Goal: Task Accomplishment & Management: Manage account settings

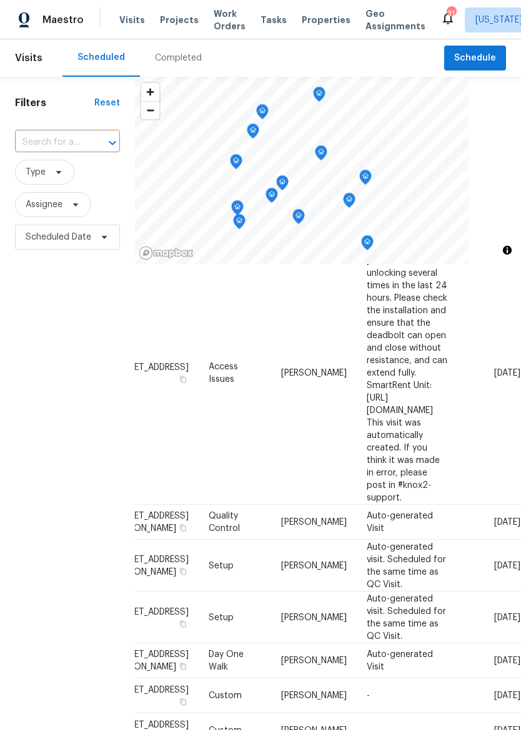
scroll to position [142, 118]
click at [0, 0] on icon at bounding box center [0, 0] width 0 height 0
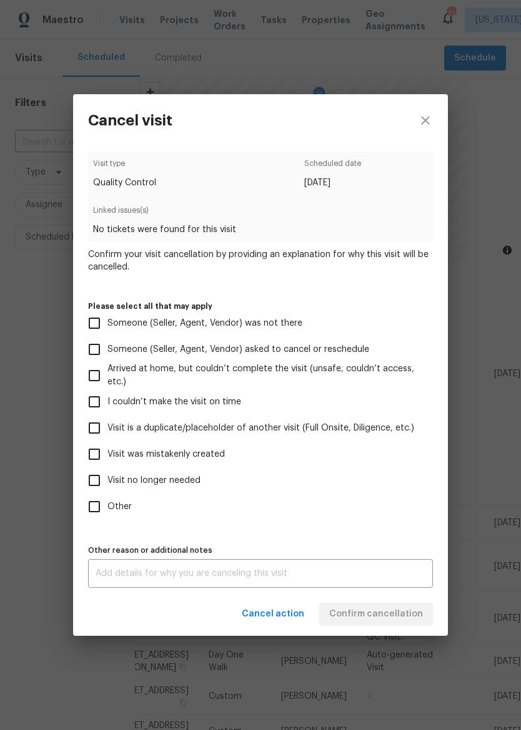
click at [90, 453] on input "Visit was mistakenly created" at bounding box center [94, 454] width 26 height 26
checkbox input "true"
click at [393, 614] on span "Confirm cancellation" at bounding box center [376, 615] width 94 height 16
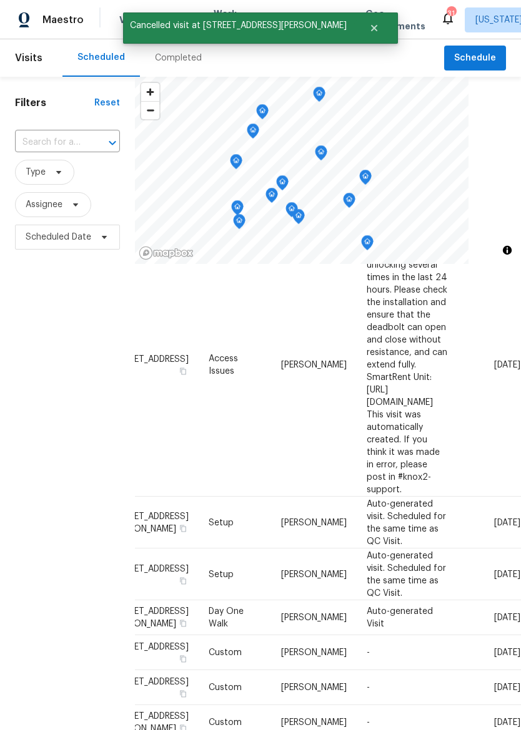
scroll to position [150, 118]
click at [0, 0] on icon at bounding box center [0, 0] width 0 height 0
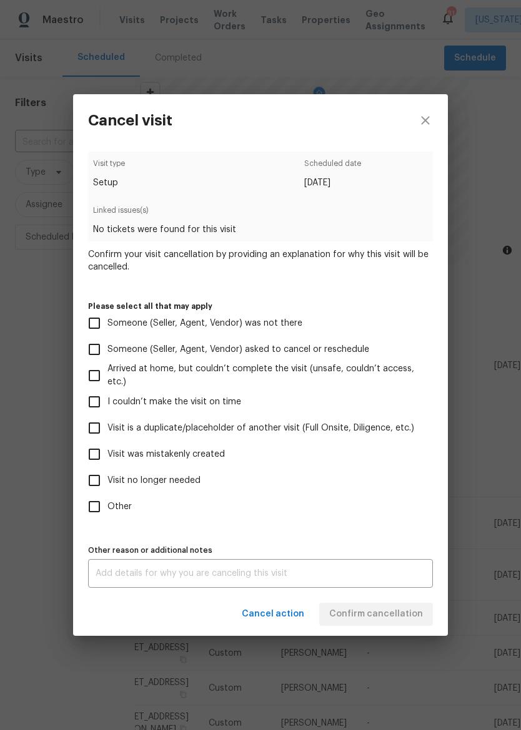
click at [83, 482] on input "Visit no longer needed" at bounding box center [94, 480] width 26 height 26
checkbox input "true"
click at [94, 447] on input "Visit was mistakenly created" at bounding box center [94, 454] width 26 height 26
checkbox input "true"
click at [87, 482] on input "Visit no longer needed" at bounding box center [94, 480] width 26 height 26
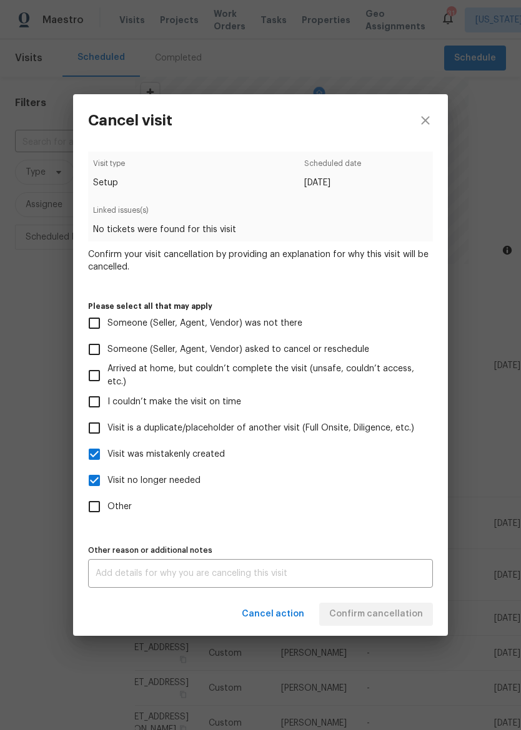
checkbox input "false"
click at [394, 612] on span "Confirm cancellation" at bounding box center [376, 615] width 94 height 16
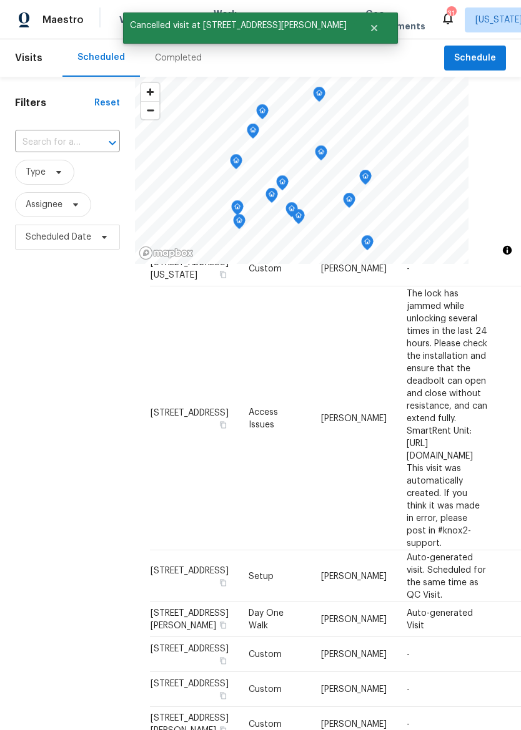
scroll to position [94, 0]
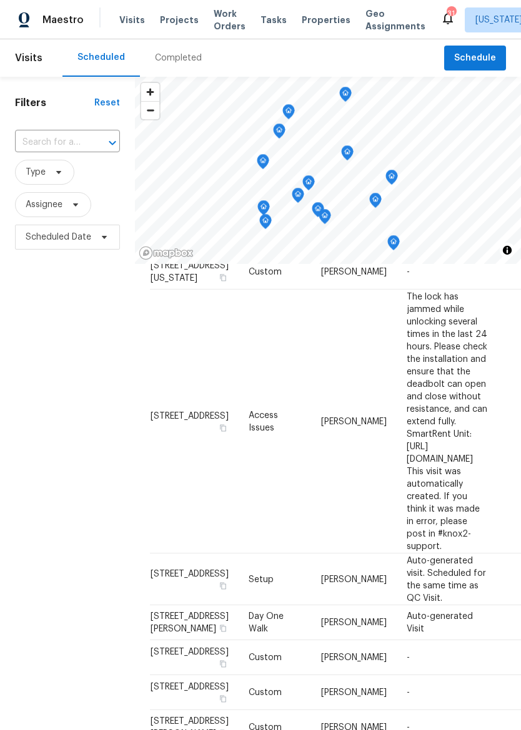
click at [38, 19] on div "Maestro" at bounding box center [42, 19] width 84 height 25
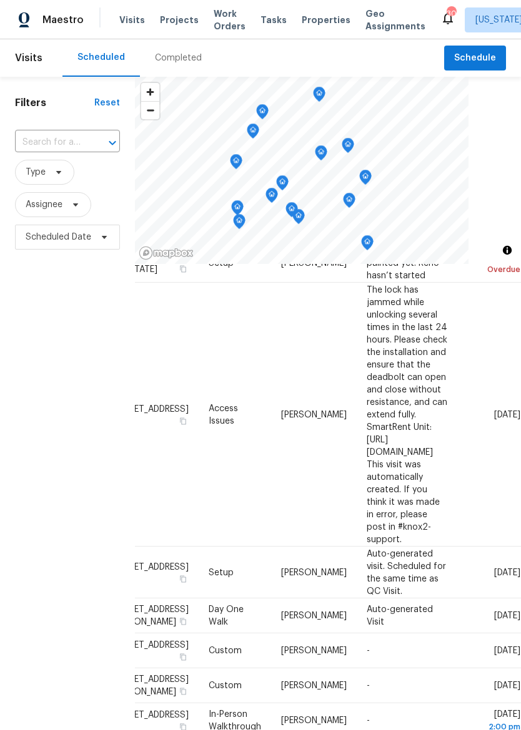
scroll to position [66, 118]
click at [0, 0] on span at bounding box center [0, 0] width 0 height 0
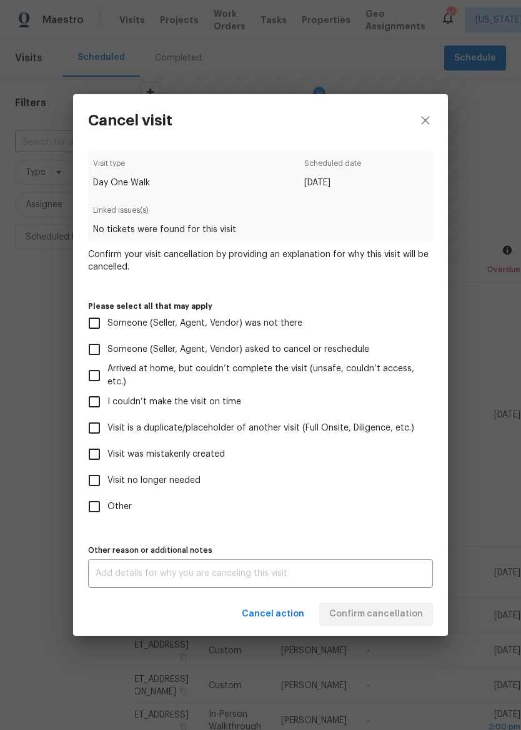
click at [95, 482] on input "Visit no longer needed" at bounding box center [94, 480] width 26 height 26
checkbox input "true"
click at [97, 452] on input "Visit was mistakenly created" at bounding box center [94, 454] width 26 height 26
checkbox input "true"
click at [89, 479] on input "Visit no longer needed" at bounding box center [94, 480] width 26 height 26
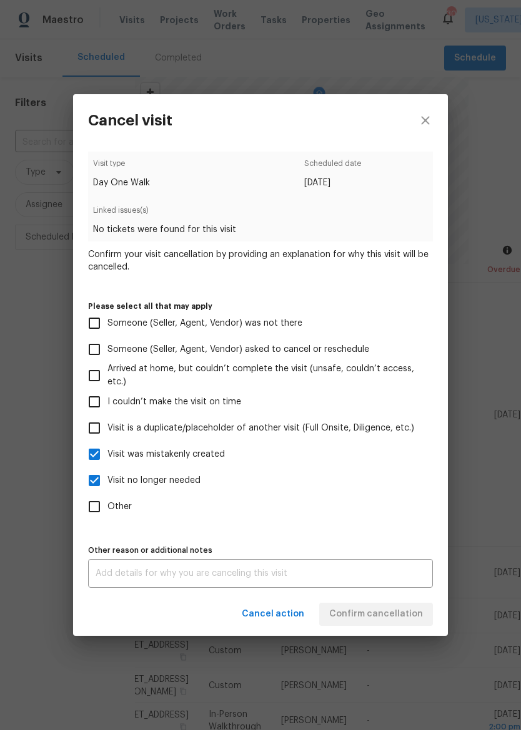
checkbox input "false"
click at [410, 614] on span "Confirm cancellation" at bounding box center [376, 615] width 94 height 16
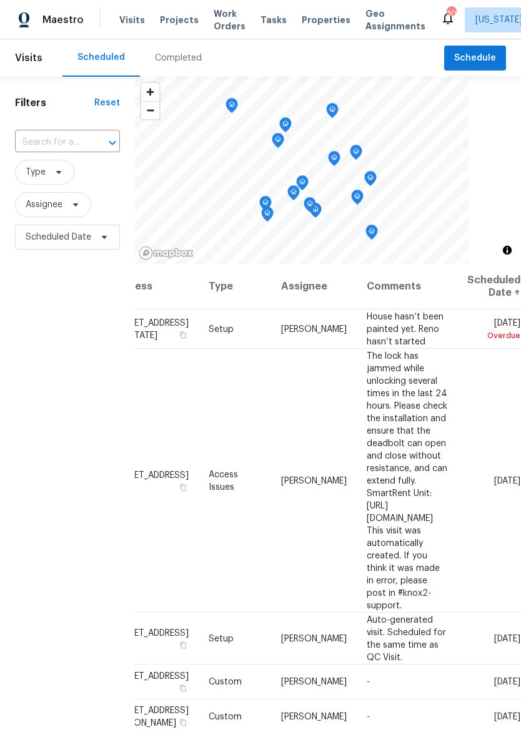
scroll to position [0, 118]
click at [0, 0] on icon at bounding box center [0, 0] width 0 height 0
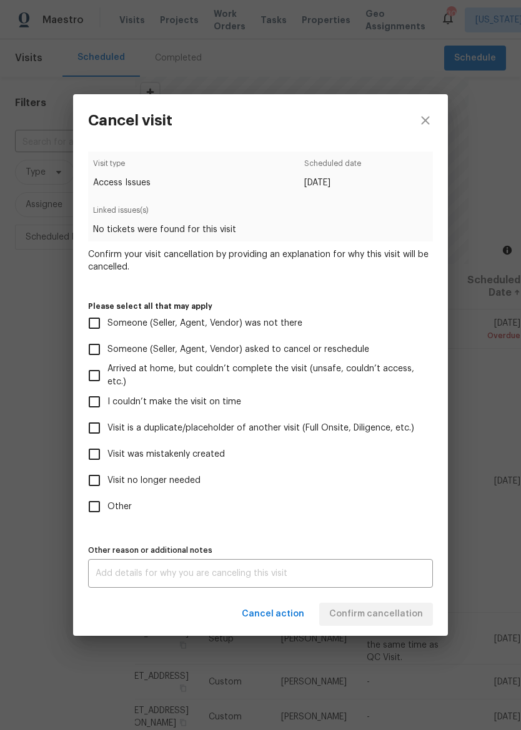
click at [91, 455] on input "Visit was mistakenly created" at bounding box center [94, 454] width 26 height 26
checkbox input "true"
click at [395, 610] on span "Confirm cancellation" at bounding box center [376, 615] width 94 height 16
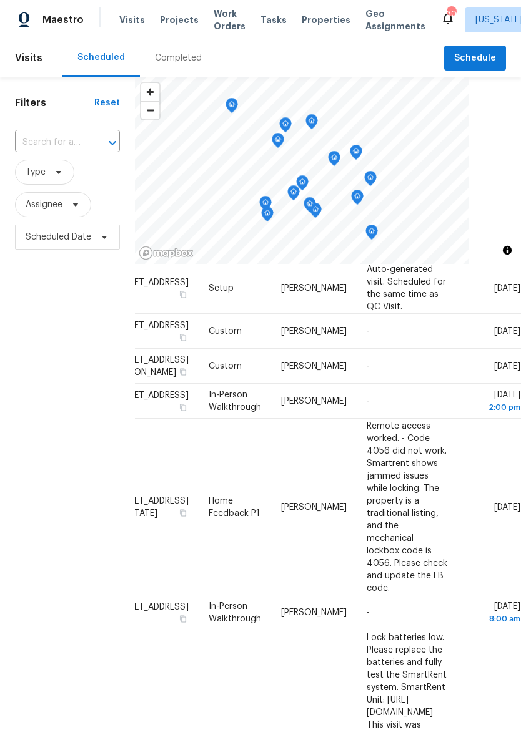
scroll to position [87, 118]
click at [0, 0] on icon at bounding box center [0, 0] width 0 height 0
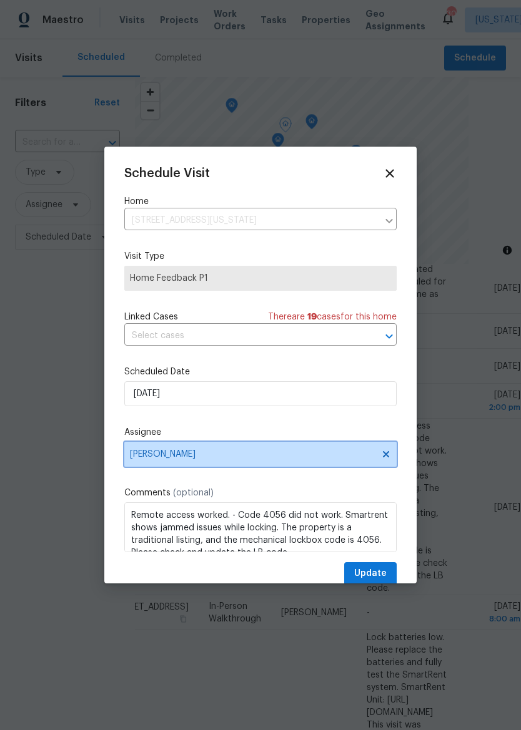
click at [137, 459] on span "[PERSON_NAME]" at bounding box center [252, 454] width 245 height 10
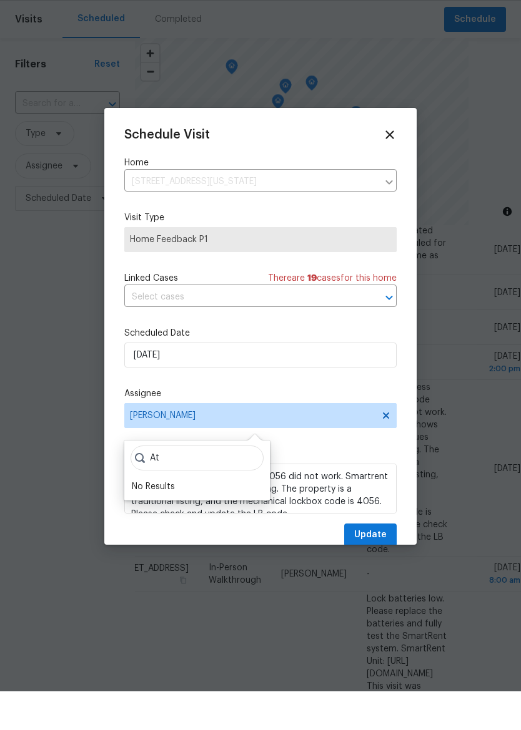
type input "A"
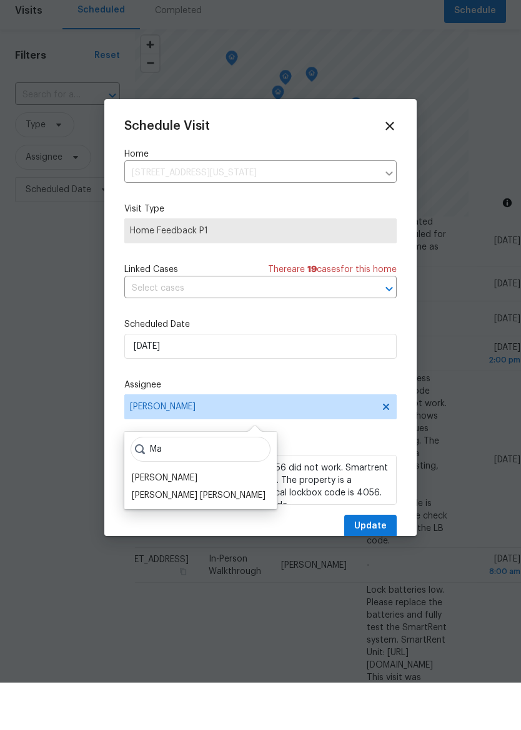
type input "M"
type input "Mat"
click at [154, 519] on div "[PERSON_NAME]" at bounding box center [165, 525] width 66 height 12
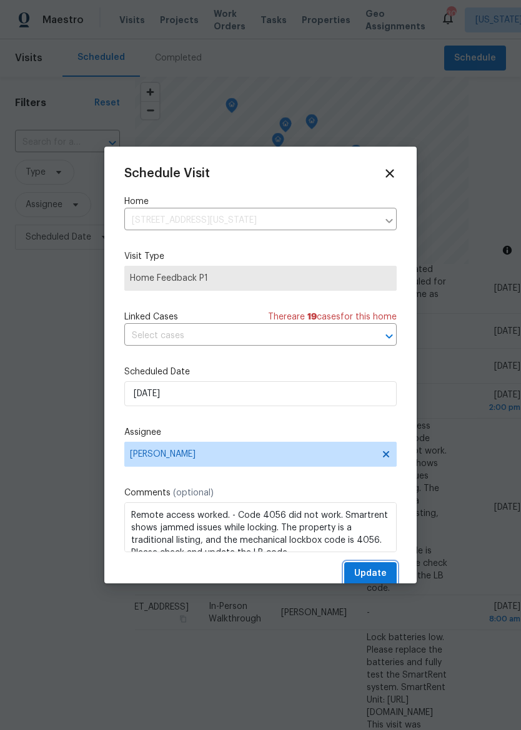
click at [380, 580] on span "Update" at bounding box center [370, 574] width 32 height 16
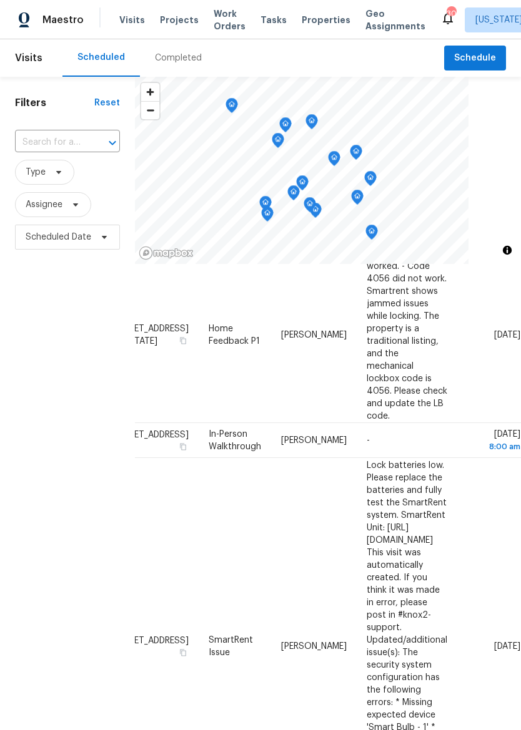
scroll to position [259, 118]
click at [0, 0] on icon at bounding box center [0, 0] width 0 height 0
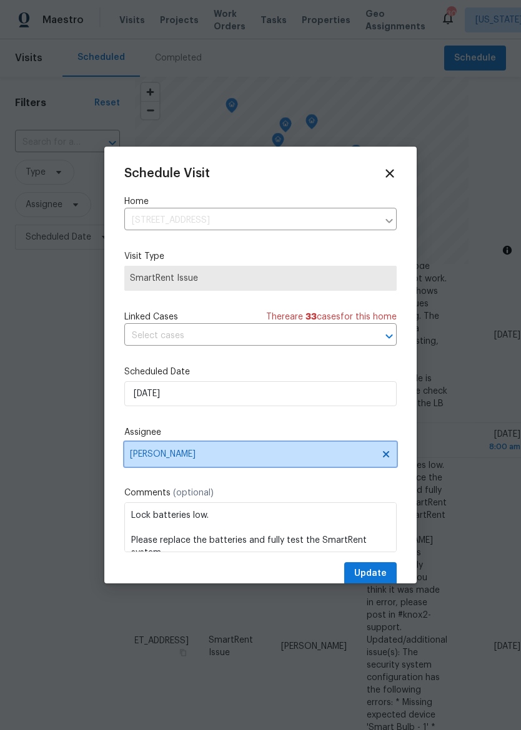
click at [147, 453] on span "[PERSON_NAME]" at bounding box center [252, 454] width 245 height 10
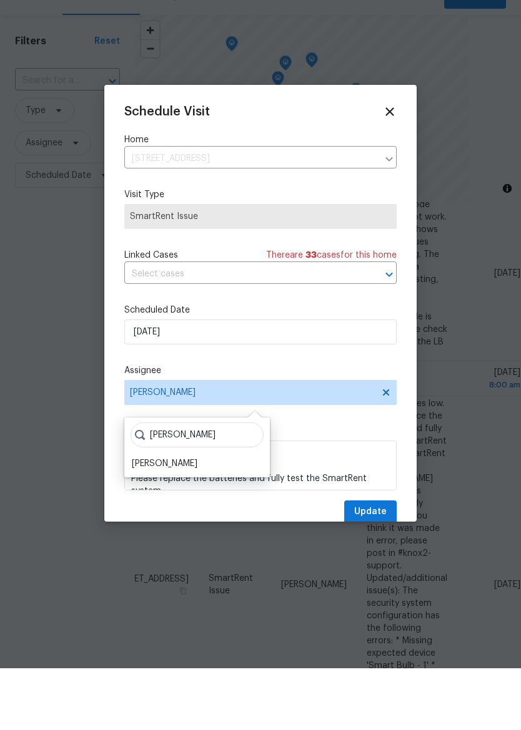
type input "Matt"
click at [146, 519] on div "[PERSON_NAME]" at bounding box center [165, 525] width 66 height 12
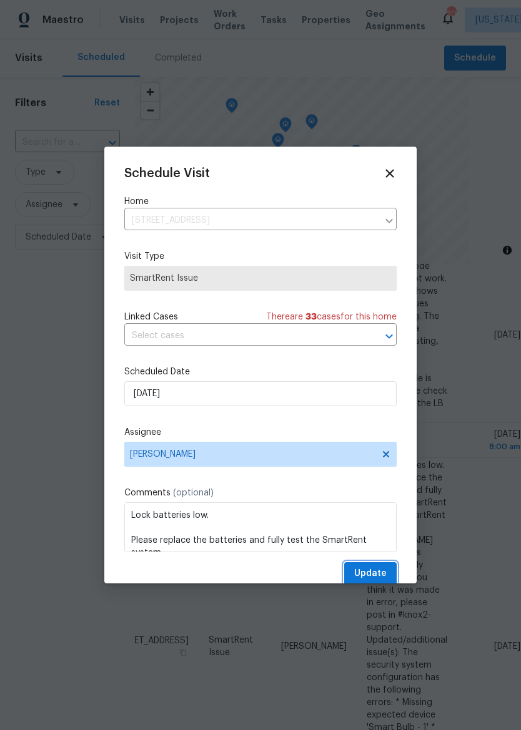
click at [378, 574] on span "Update" at bounding box center [370, 574] width 32 height 16
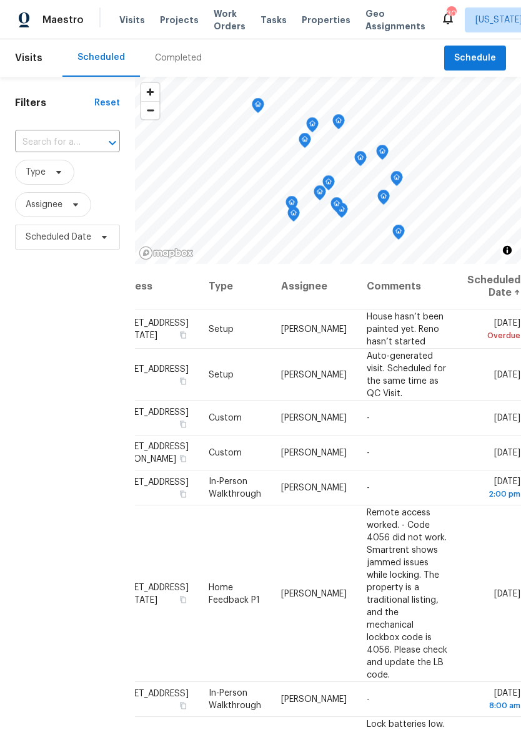
scroll to position [0, 118]
click at [0, 0] on icon at bounding box center [0, 0] width 0 height 0
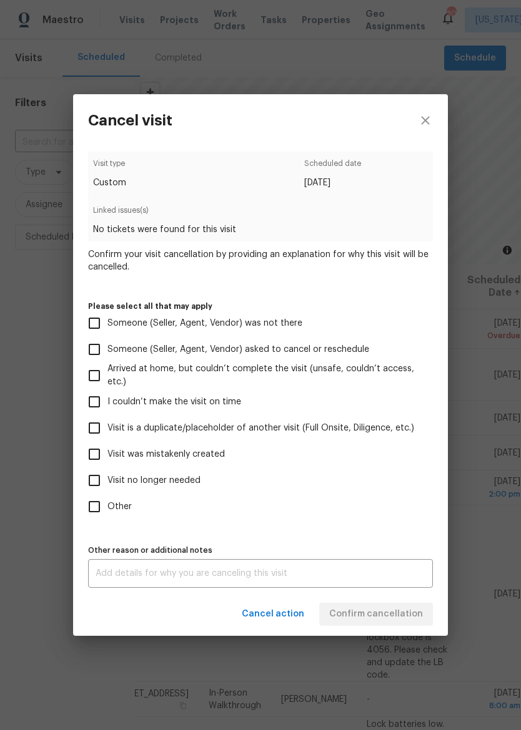
click at [93, 424] on input "Visit is a duplicate/placeholder of another visit (Full Onsite, Diligence, etc.)" at bounding box center [94, 428] width 26 height 26
checkbox input "true"
click at [378, 587] on div "x Other reason or additional notes" at bounding box center [260, 573] width 345 height 29
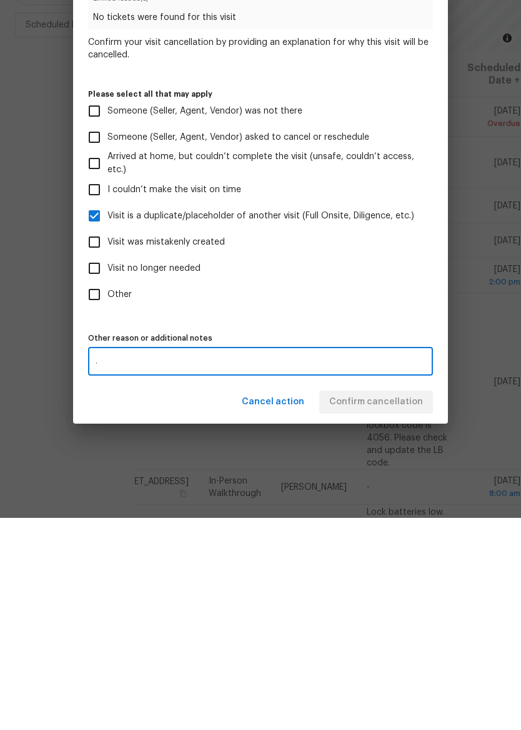
type textarea "."
click at [420, 323] on div "Visit type Custom Scheduled date 9/18/2025 Linked issues(s) No tickets were fou…" at bounding box center [260, 370] width 345 height 436
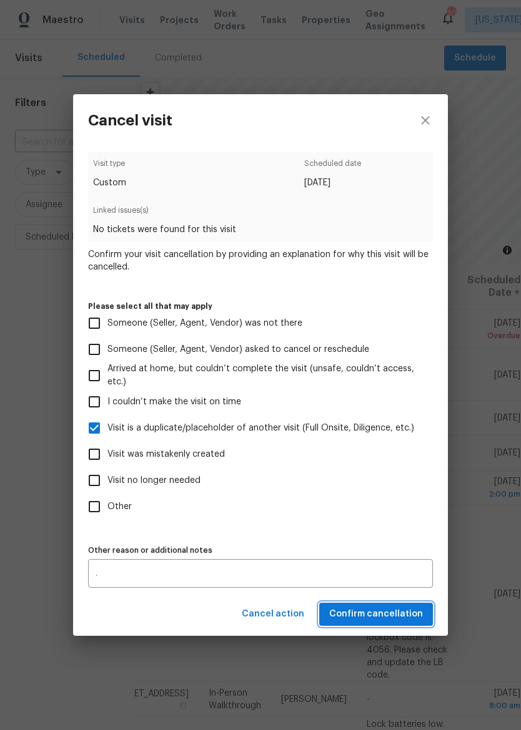
click at [387, 621] on span "Confirm cancellation" at bounding box center [376, 615] width 94 height 16
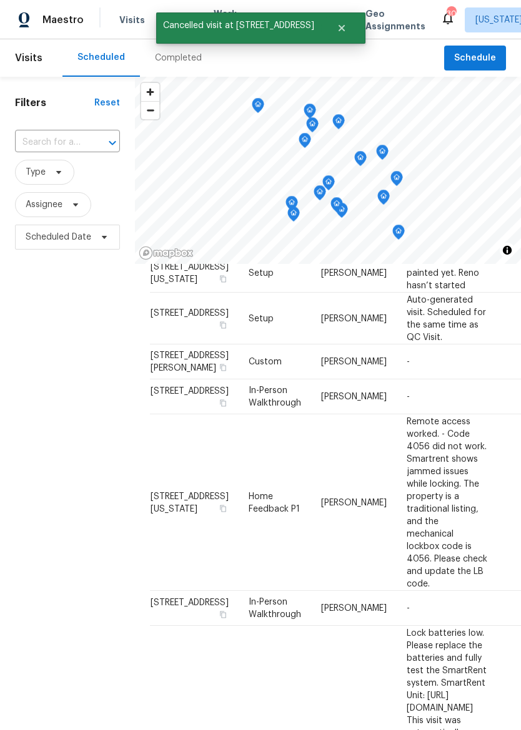
scroll to position [57, 0]
